Goal: Task Accomplishment & Management: Use online tool/utility

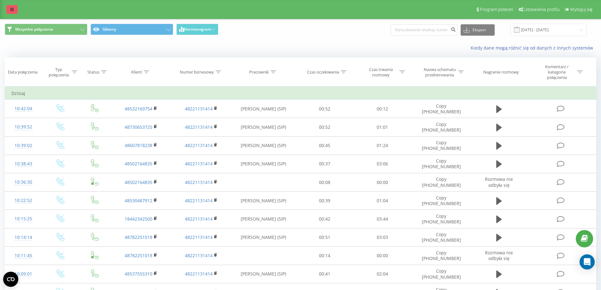
click at [11, 10] on icon at bounding box center [12, 9] width 4 height 4
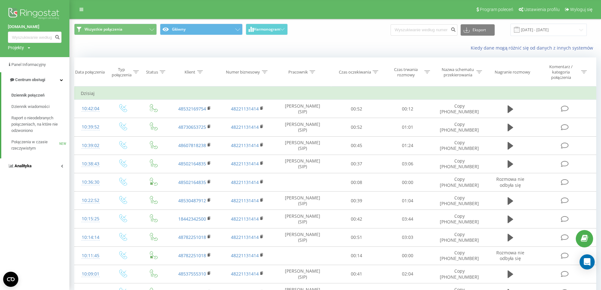
click at [64, 164] on link "Analityka" at bounding box center [34, 165] width 69 height 15
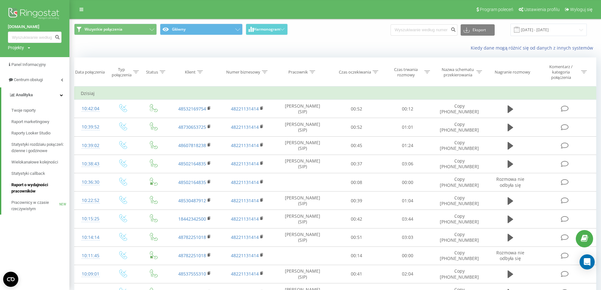
click at [24, 184] on span "Raport o wydajności pracowników" at bounding box center [38, 188] width 55 height 13
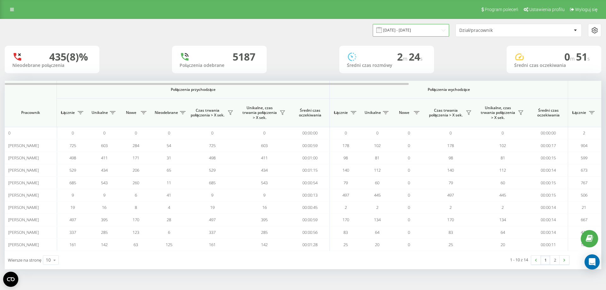
click at [412, 29] on input "[DATE] - [DATE]" at bounding box center [411, 30] width 76 height 12
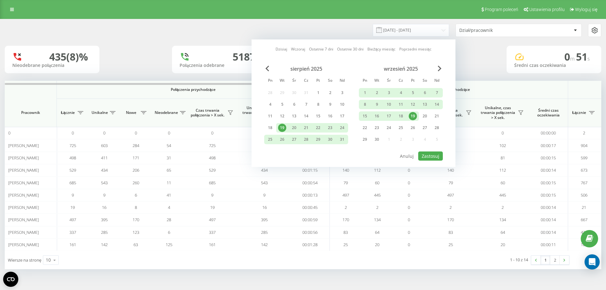
click at [414, 115] on div "19" at bounding box center [413, 116] width 8 height 8
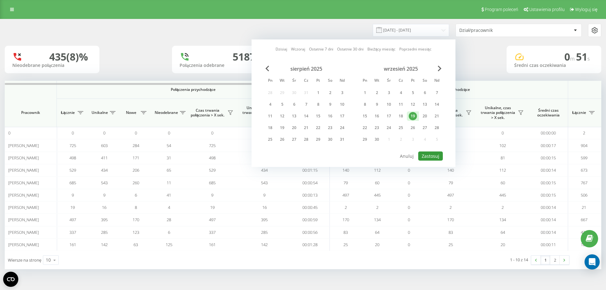
click at [425, 152] on button "Zastosuj" at bounding box center [430, 155] width 25 height 9
type input "19.09.2025 - 19.09.2025"
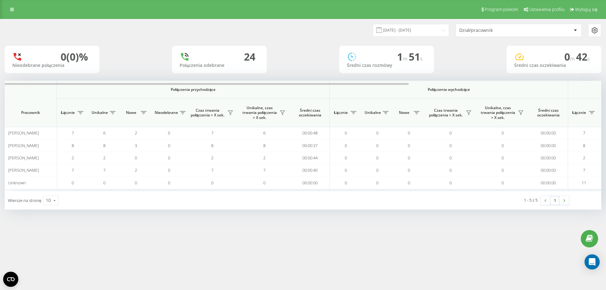
click at [438, 1] on div "Program poleceń Ustawienia profilu Wyloguj się" at bounding box center [303, 9] width 606 height 19
click at [9, 9] on link at bounding box center [11, 9] width 11 height 9
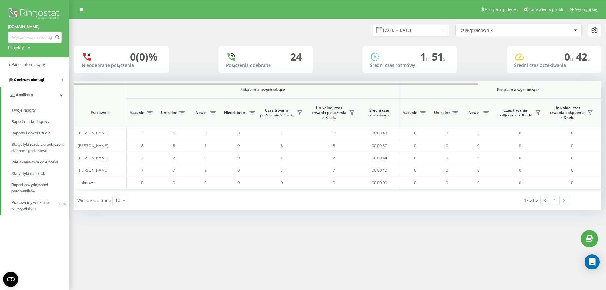
click at [63, 80] on icon at bounding box center [62, 79] width 2 height 3
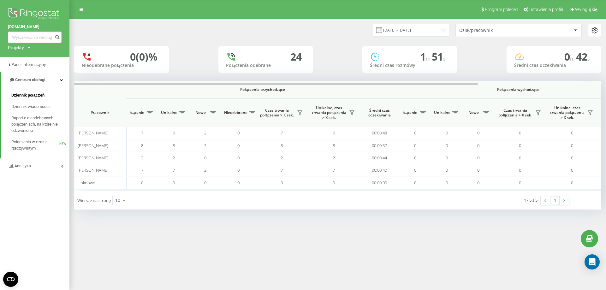
click at [32, 94] on span "Dziennik połączeń" at bounding box center [27, 95] width 33 height 6
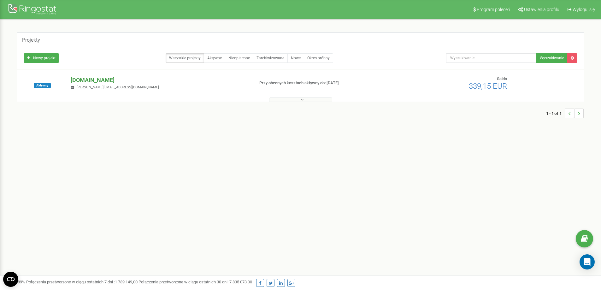
click at [96, 76] on p "[DOMAIN_NAME]" at bounding box center [160, 80] width 178 height 8
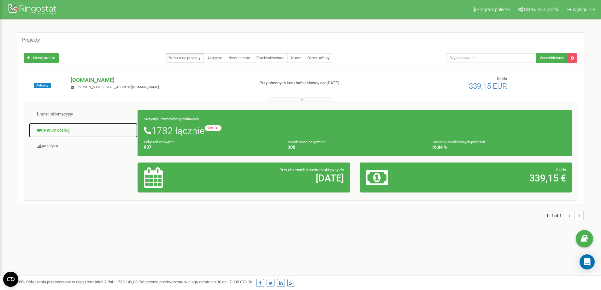
click at [63, 130] on link "Centrum obsługi" at bounding box center [83, 130] width 109 height 15
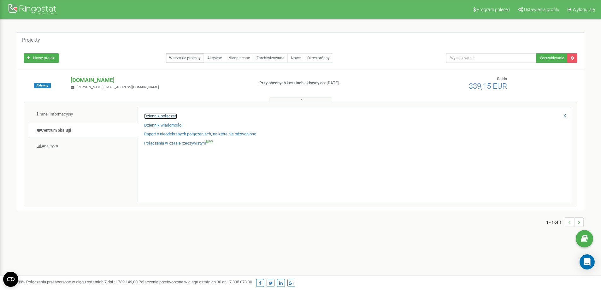
click at [157, 117] on link "Dziennik połączeń" at bounding box center [160, 116] width 33 height 6
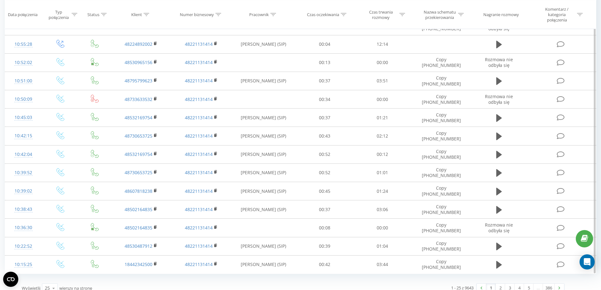
scroll to position [261, 0]
